Goal: Information Seeking & Learning: Learn about a topic

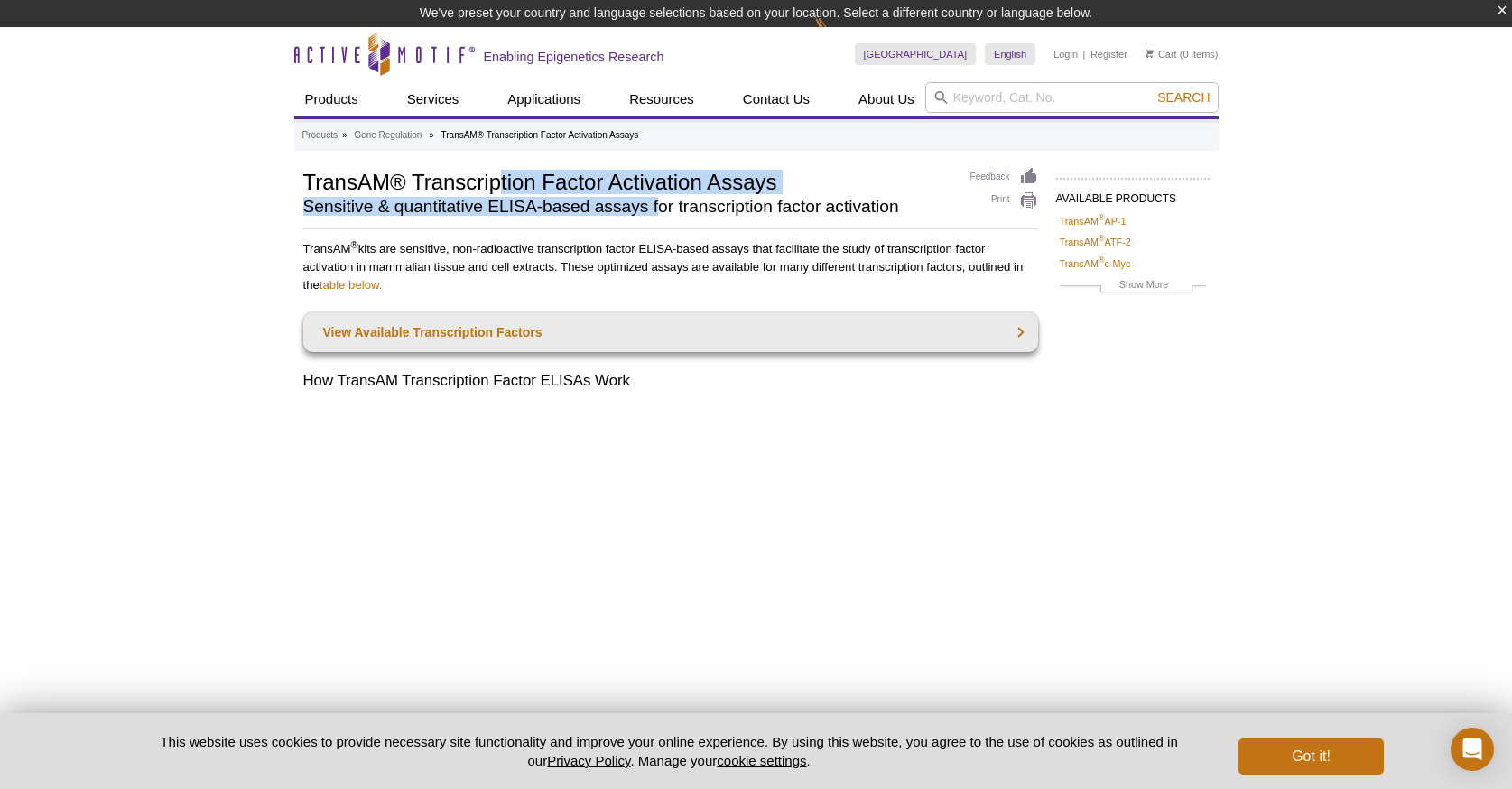
drag, startPoint x: 497, startPoint y: 186, endPoint x: 659, endPoint y: 213, distance: 164.2
click at [659, 213] on div "TransAM® Transcription Factor Activation Assays Sensitive & quantitative ELISA-…" at bounding box center [628, 194] width 649 height 56
click at [659, 213] on h2 "Sensitive & quantitative ELISA-based assays for transcription factor activation" at bounding box center [628, 206] width 649 height 16
drag, startPoint x: 659, startPoint y: 213, endPoint x: 540, endPoint y: 184, distance: 122.5
click at [540, 186] on div "TransAM® Transcription Factor Activation Assays Sensitive & quantitative ELISA-…" at bounding box center [628, 194] width 649 height 56
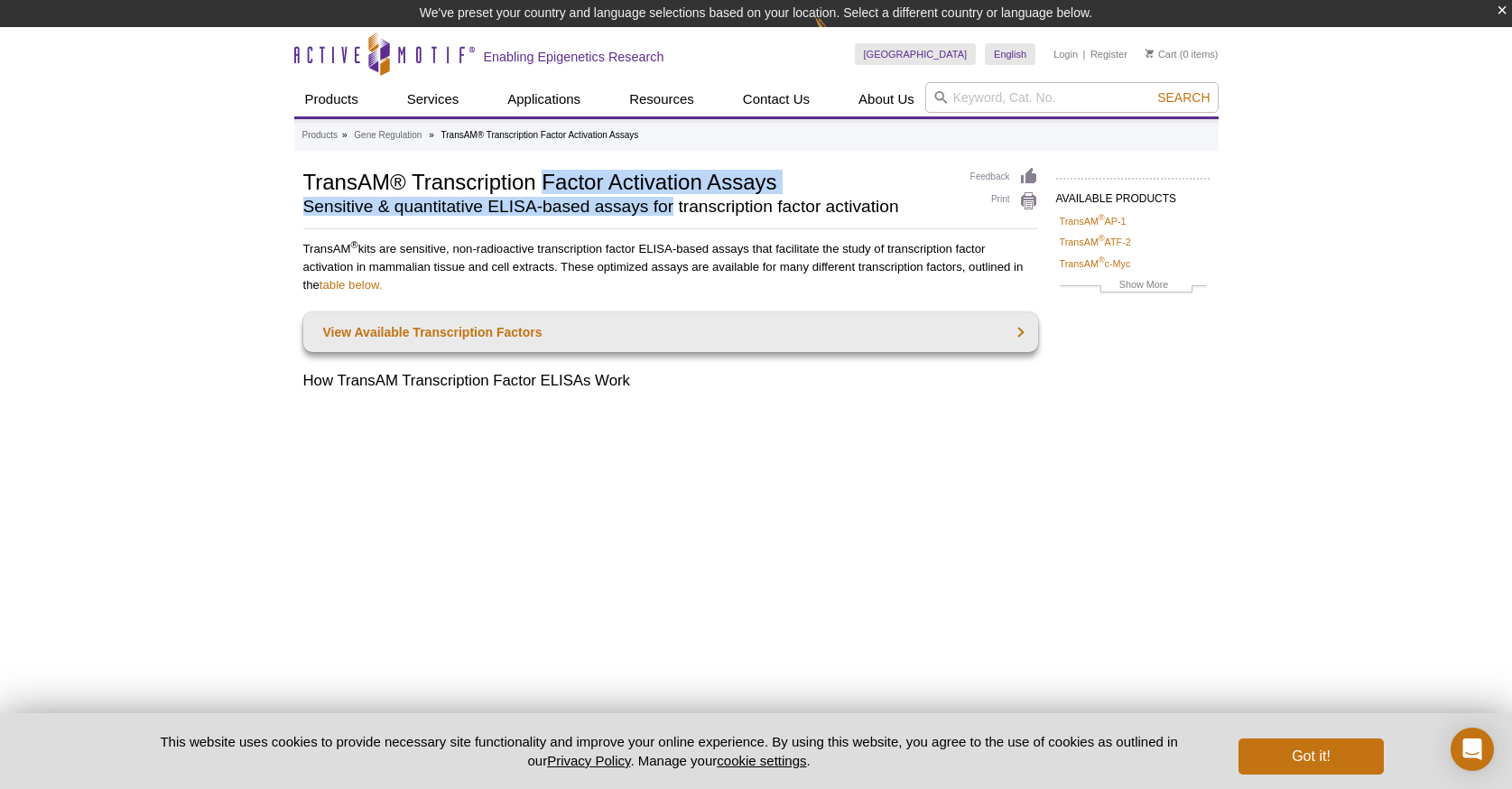
click at [540, 184] on h1 "TransAM® Transcription Factor Activation Assays" at bounding box center [628, 179] width 649 height 27
drag, startPoint x: 540, startPoint y: 184, endPoint x: 623, endPoint y: 198, distance: 84.2
click at [623, 198] on div "TransAM® Transcription Factor Activation Assays Sensitive & quantitative ELISA-…" at bounding box center [628, 194] width 649 height 56
click at [623, 198] on h2 "Sensitive & quantitative ELISA-based assays for transcription factor activation" at bounding box center [628, 206] width 649 height 16
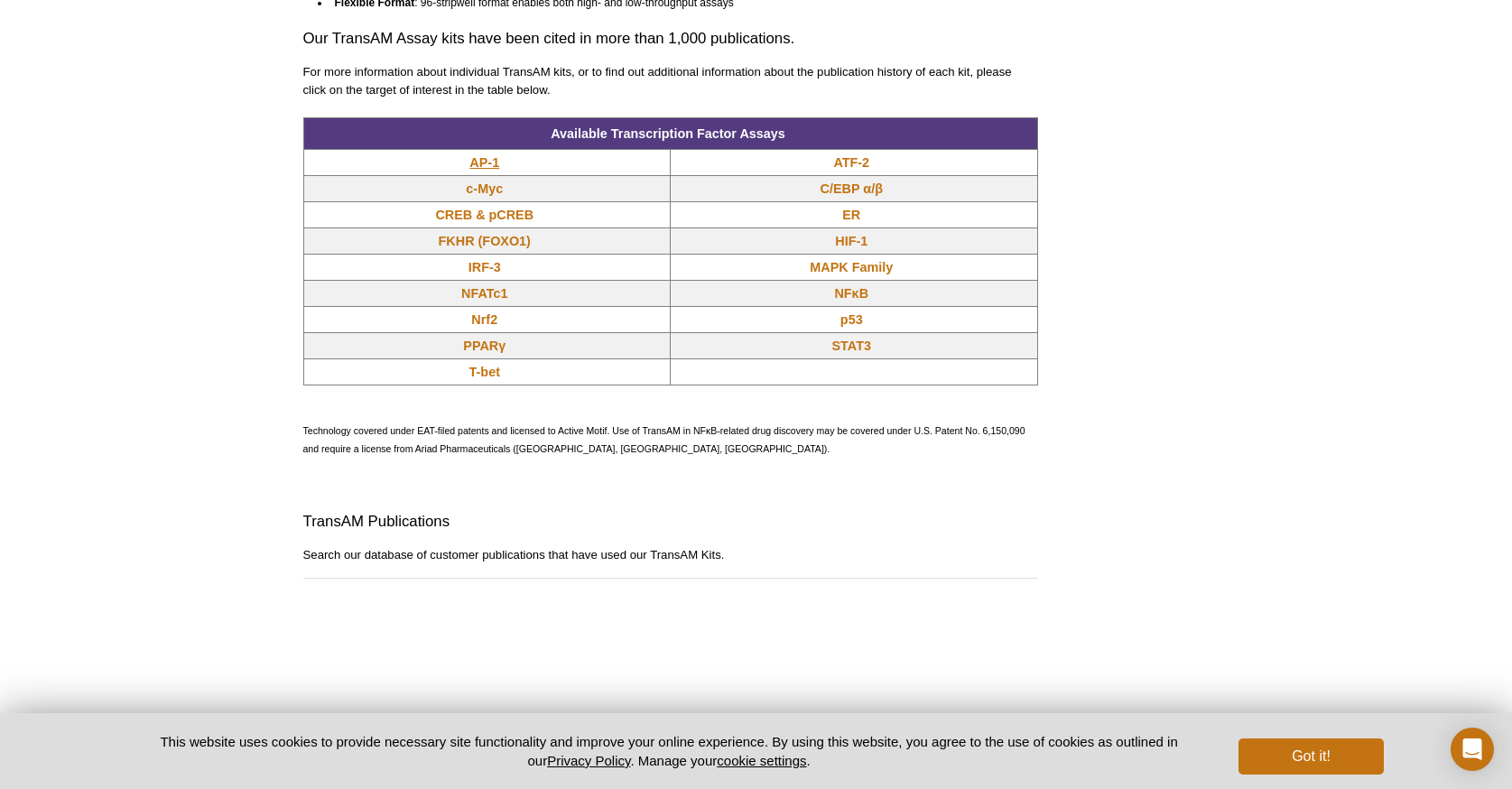
scroll to position [1522, 0]
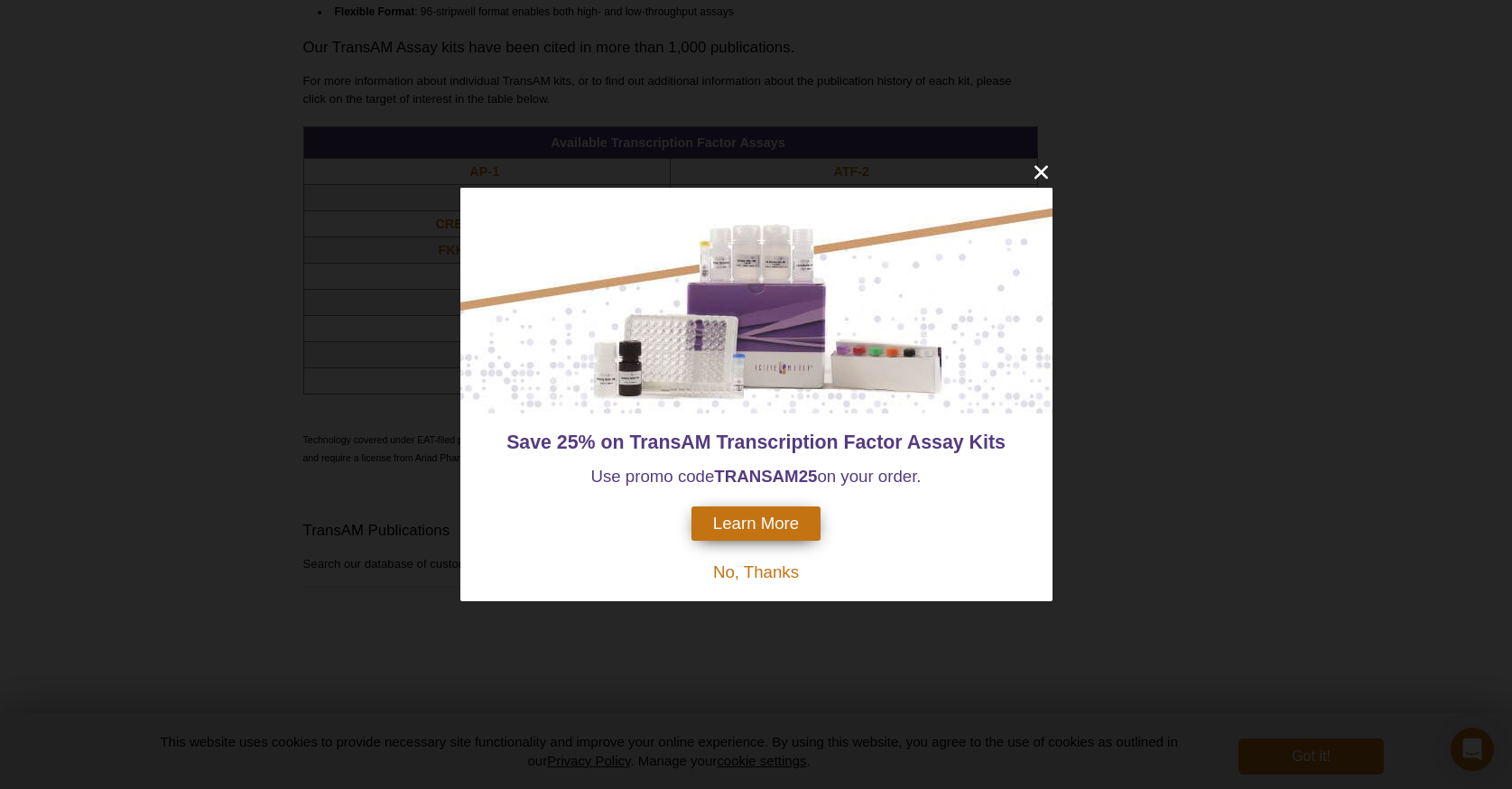
click at [741, 575] on span "No, Thanks" at bounding box center [756, 571] width 86 height 19
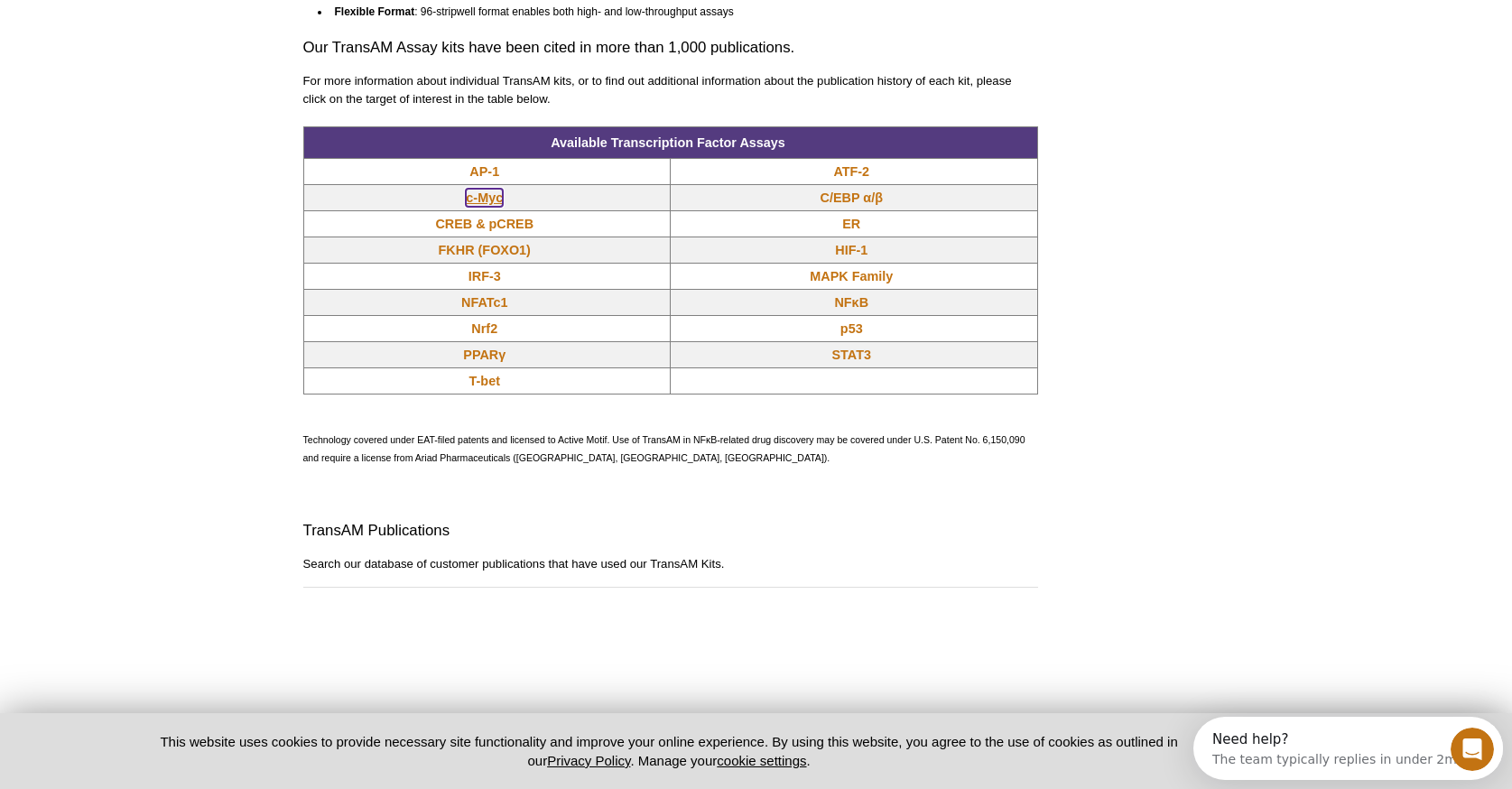
click at [478, 204] on link "c-Myc" at bounding box center [484, 197] width 37 height 18
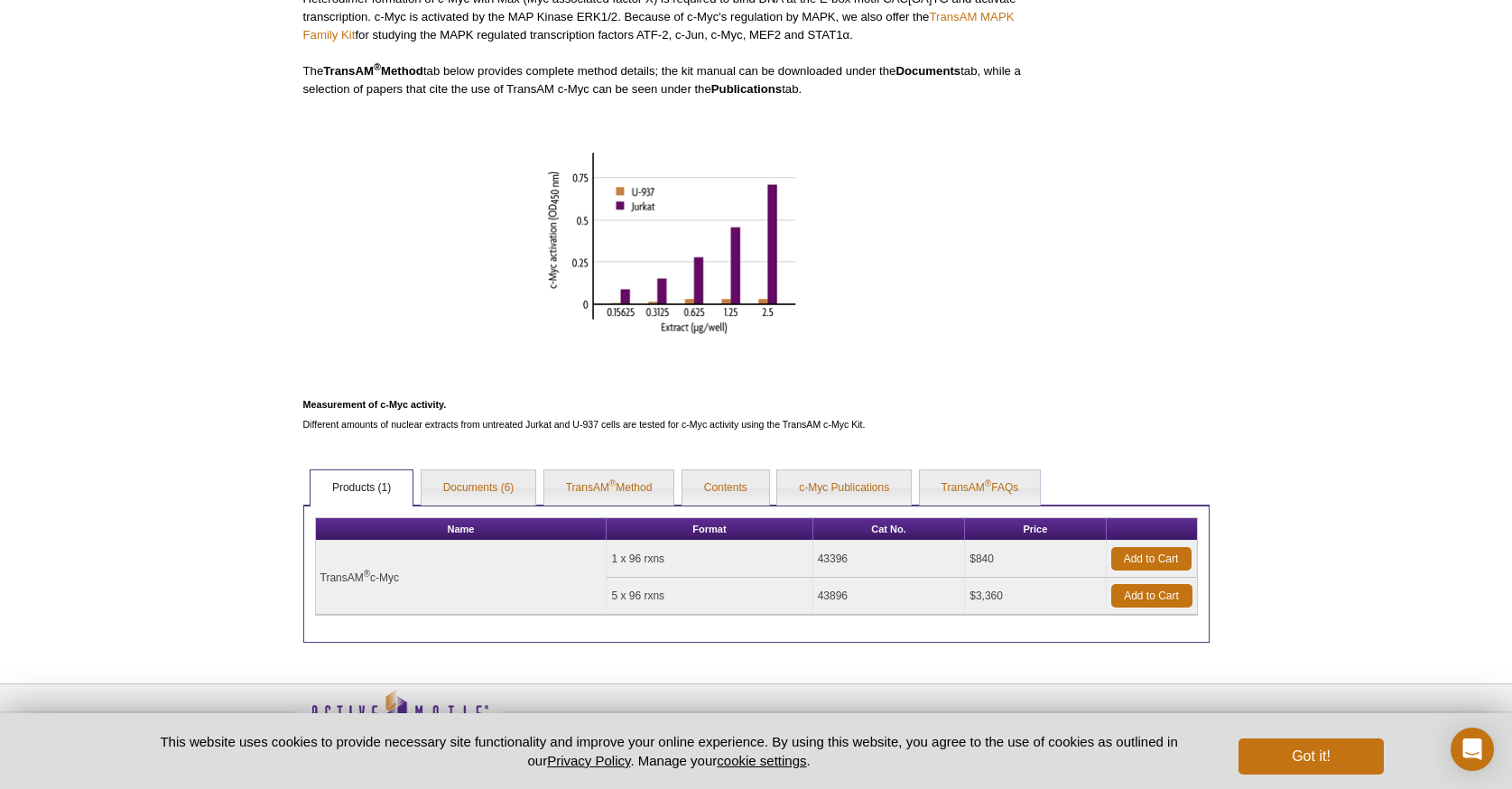
scroll to position [630, 0]
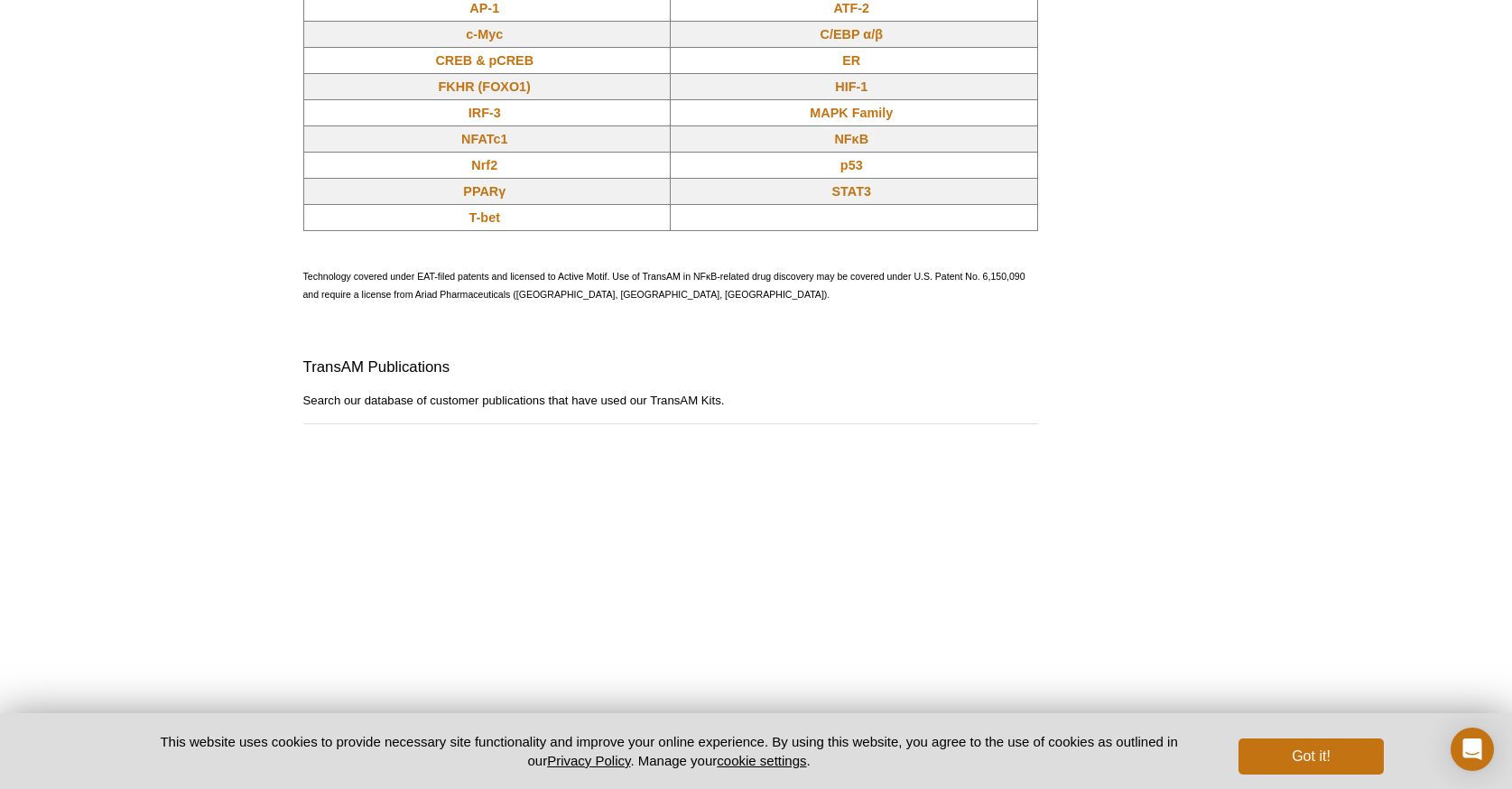
scroll to position [1522, 0]
